Goal: Task Accomplishment & Management: Manage account settings

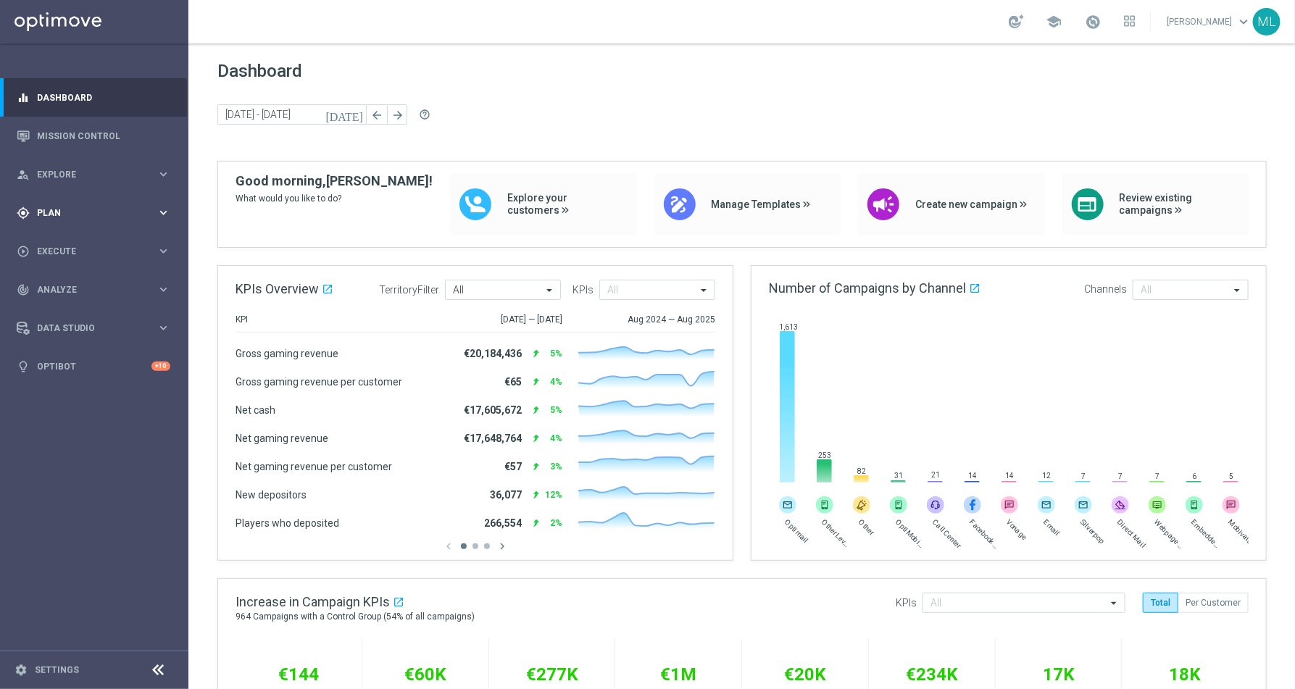
click at [154, 212] on span "Plan" at bounding box center [97, 213] width 120 height 9
click at [80, 238] on link "Target Groups" at bounding box center [94, 243] width 113 height 12
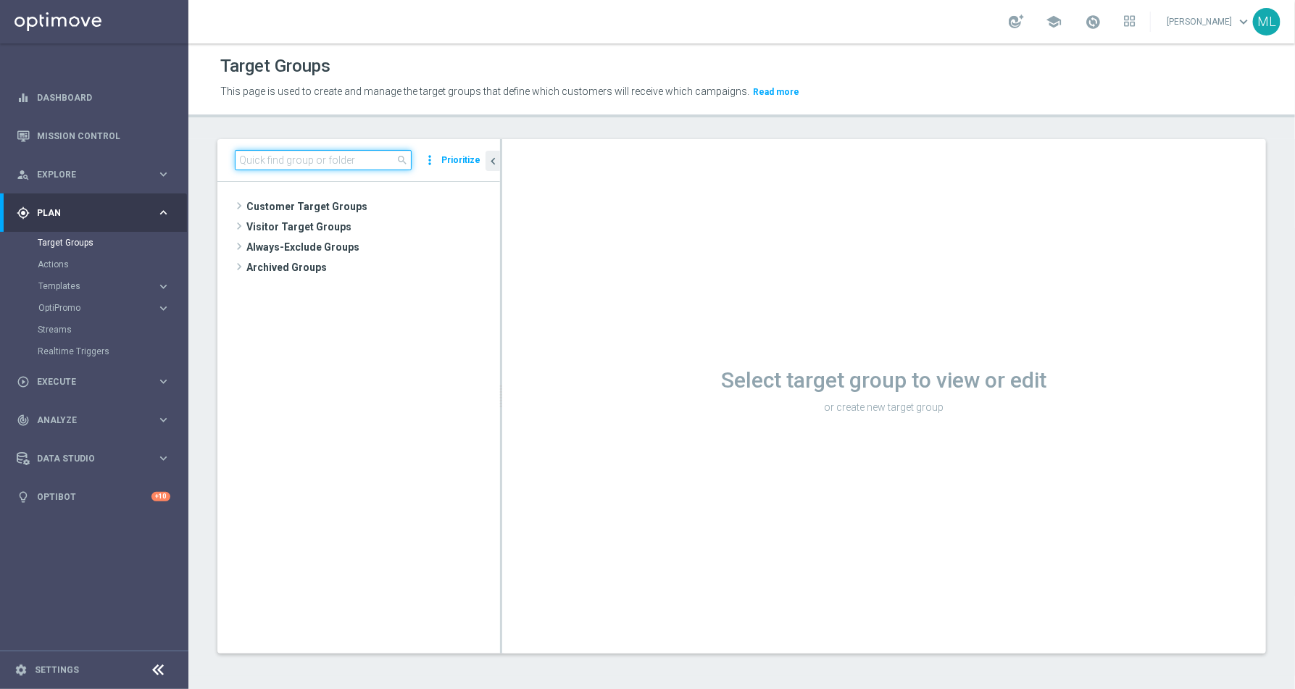
click at [289, 156] on input at bounding box center [323, 160] width 177 height 20
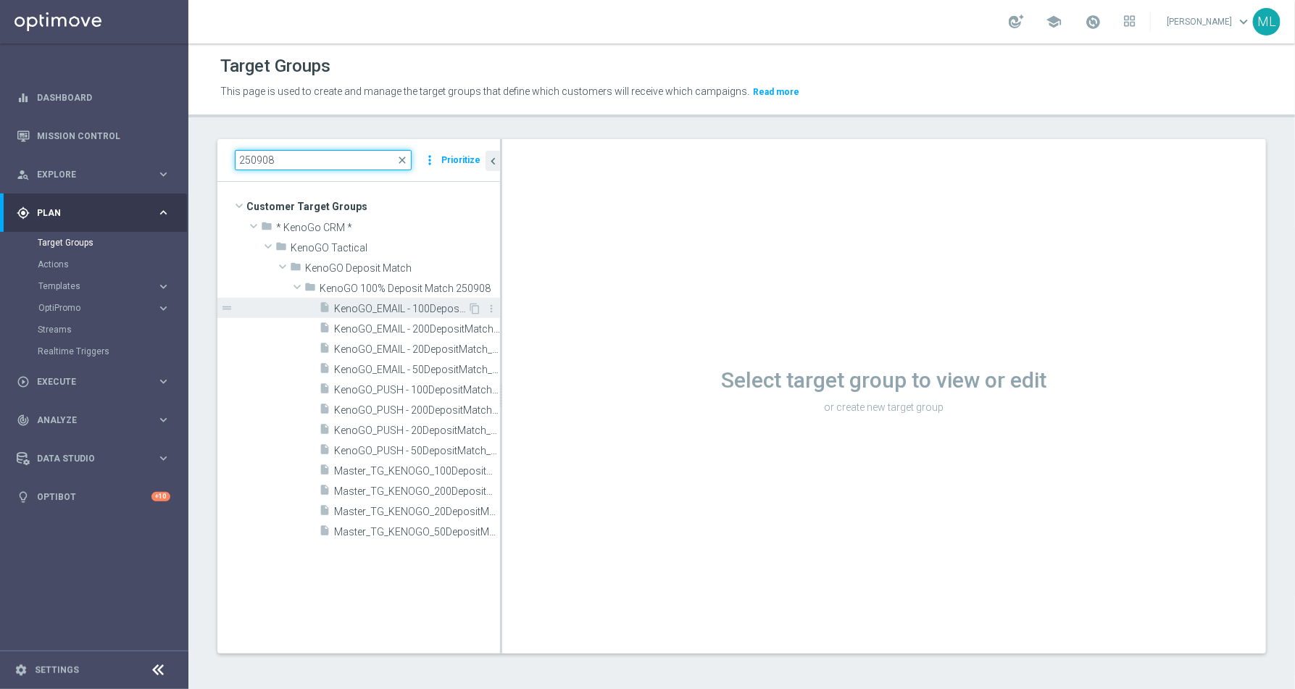
type input "250908"
click at [392, 306] on span "KenoGO_EMAIL - 100DepositMatch_250908" at bounding box center [400, 309] width 133 height 12
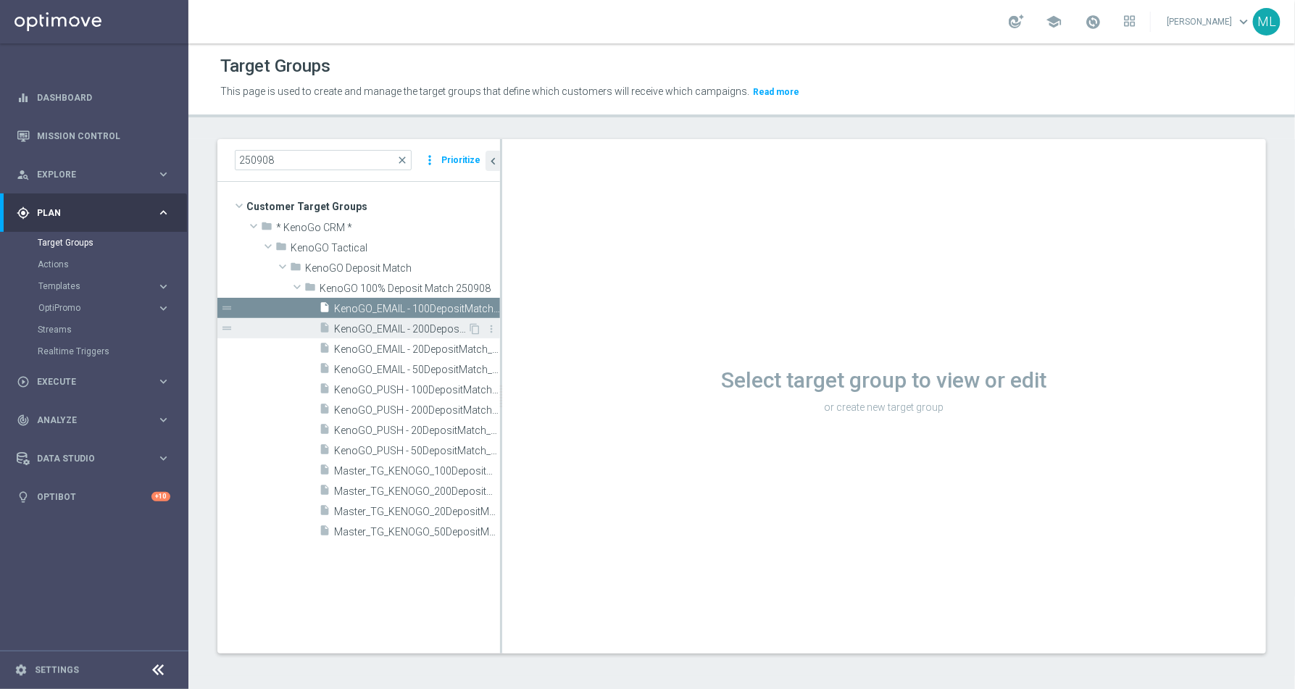
click at [392, 332] on span "KenoGO_EMAIL - 200DepositMatch_250908" at bounding box center [400, 329] width 133 height 12
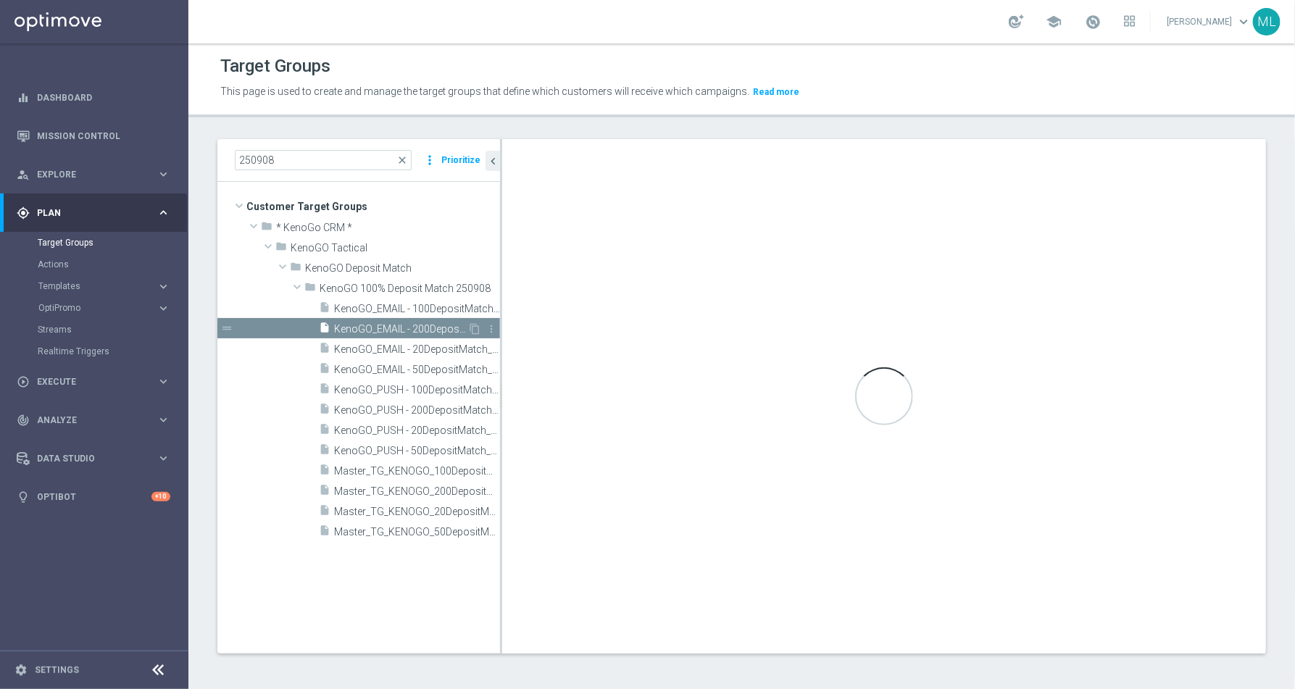
click at [383, 329] on span "KenoGO_EMAIL - 200DepositMatch_250908" at bounding box center [400, 329] width 133 height 12
